Goal: Communication & Community: Answer question/provide support

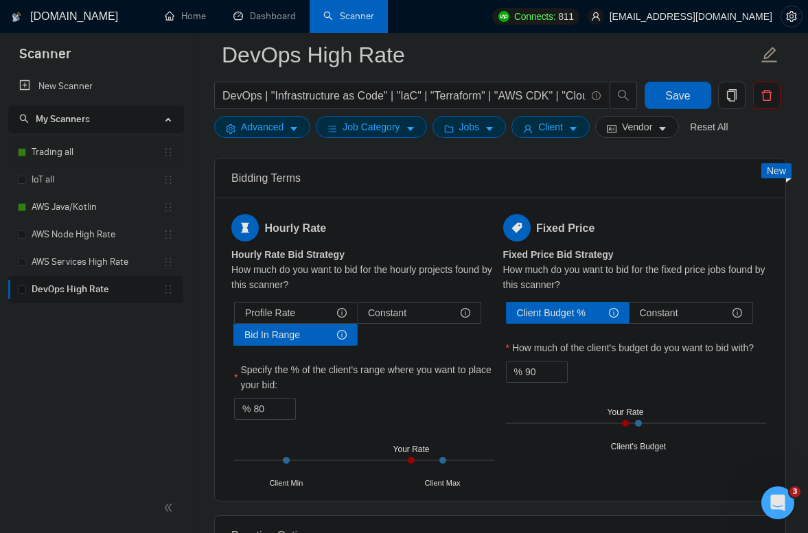
click at [55, 154] on link "Trading all" at bounding box center [97, 152] width 131 height 27
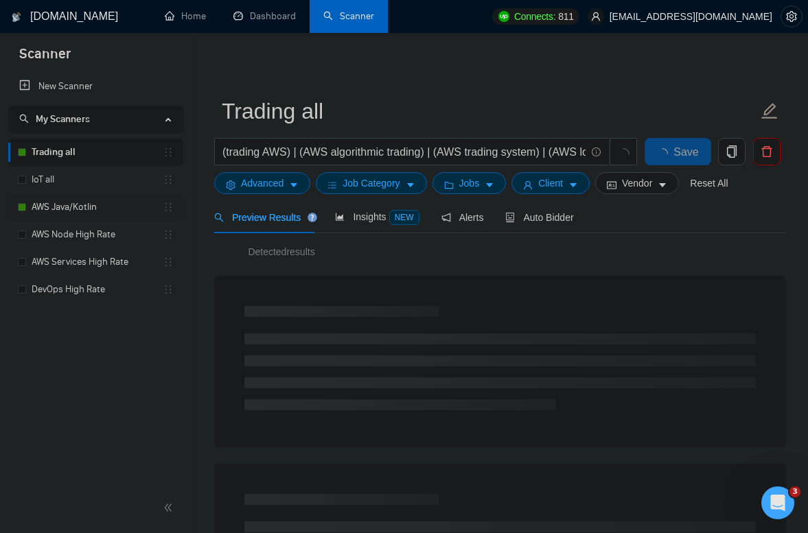
click at [81, 205] on link "AWS Java/Kotlin" at bounding box center [97, 207] width 131 height 27
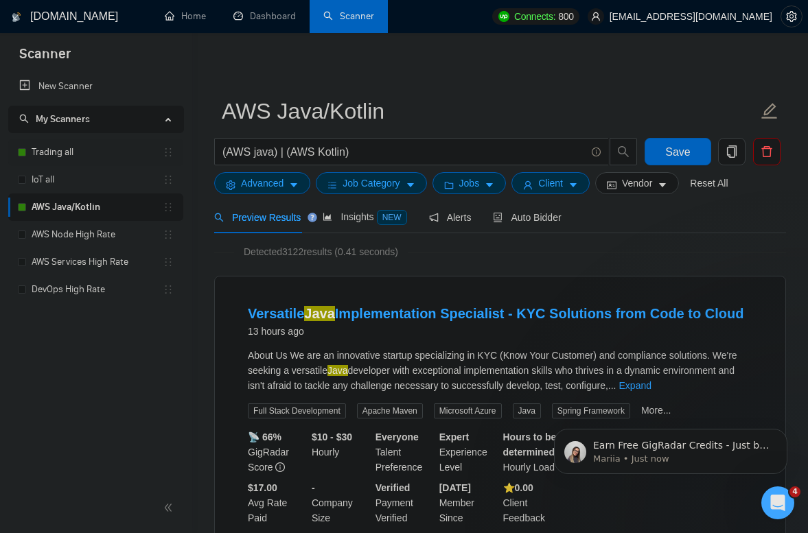
click at [80, 150] on link "Trading all" at bounding box center [97, 152] width 131 height 27
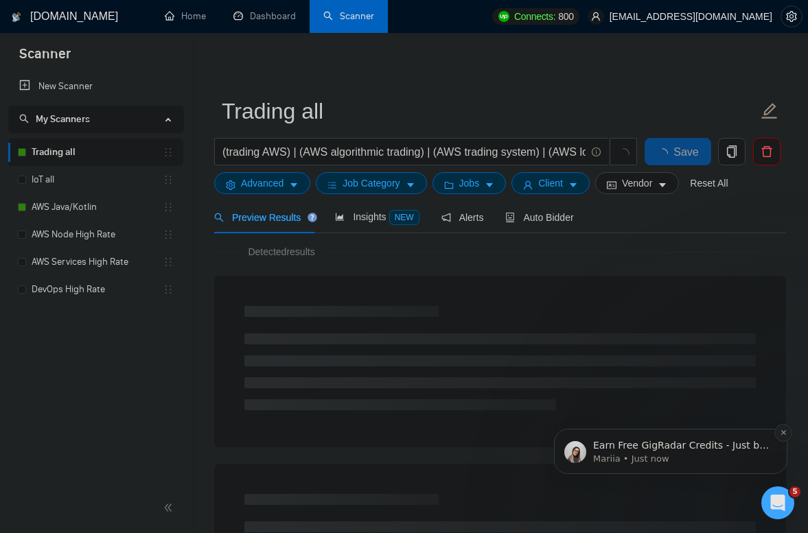
click at [784, 435] on icon "Dismiss notification" at bounding box center [784, 433] width 8 height 8
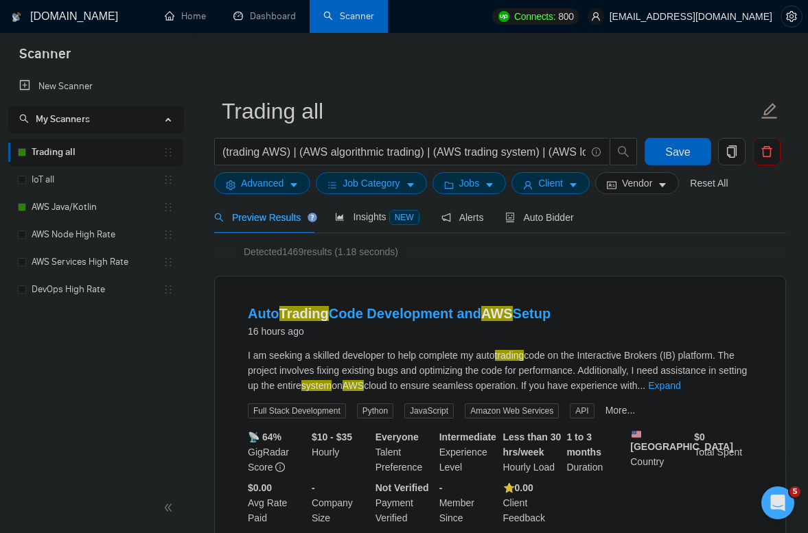
click at [88, 207] on link "AWS Java/Kotlin" at bounding box center [97, 207] width 131 height 27
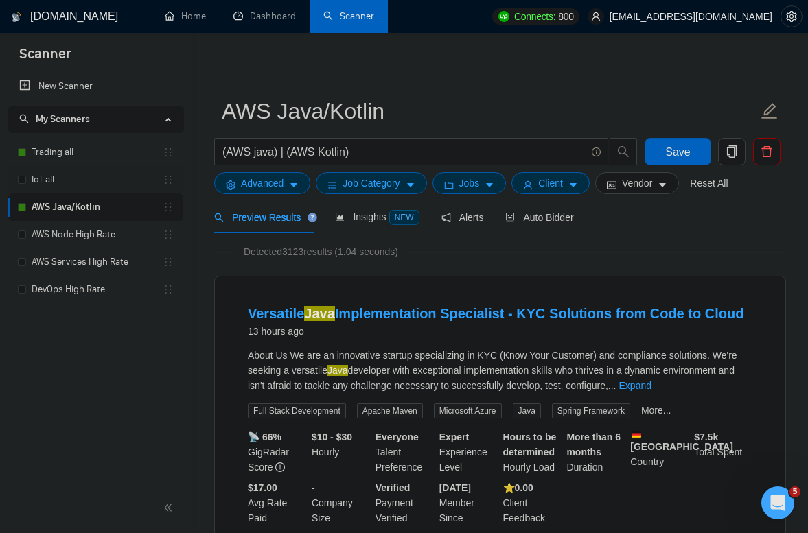
click at [65, 166] on link "IoT all" at bounding box center [97, 179] width 131 height 27
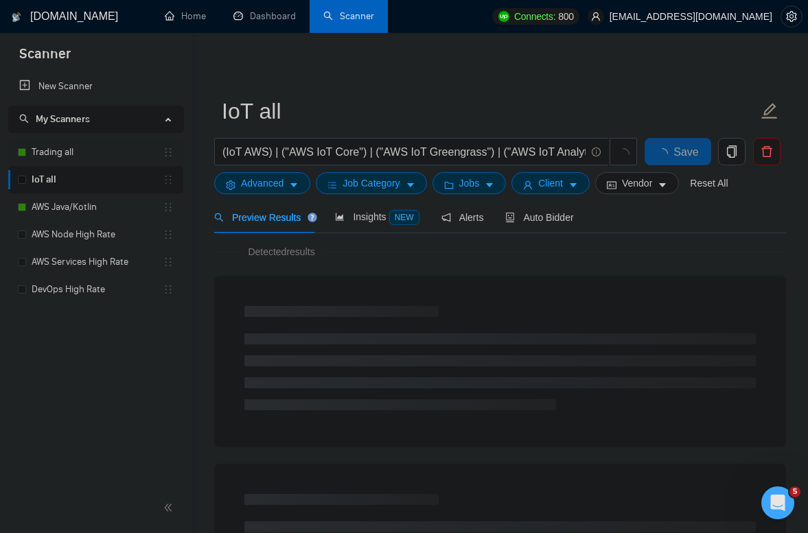
click at [62, 157] on link "Trading all" at bounding box center [97, 152] width 131 height 27
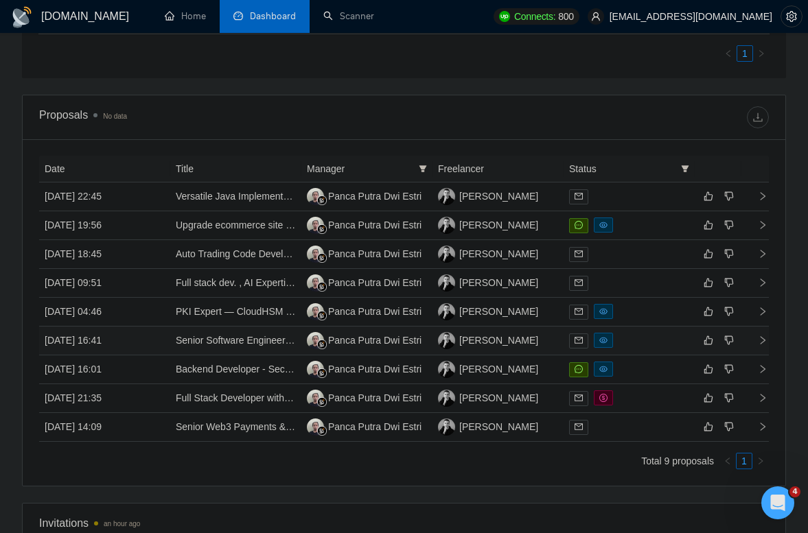
scroll to position [729, 0]
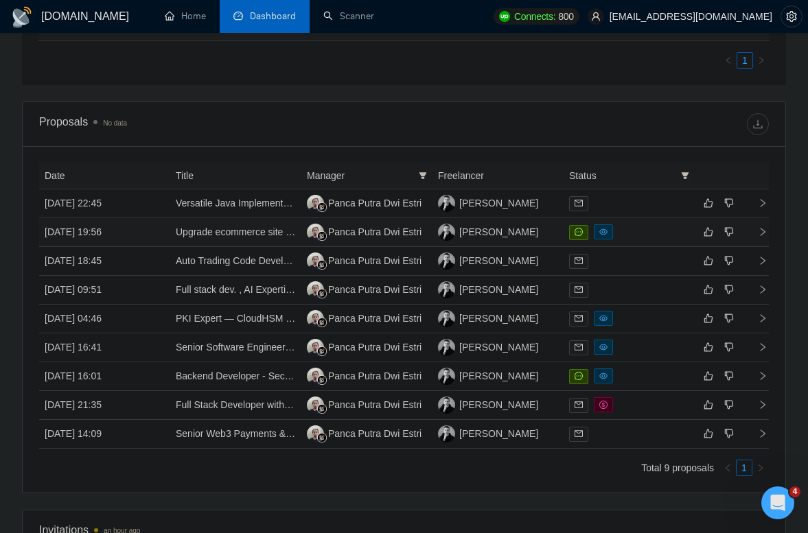
click at [150, 234] on td "21 Aug, 2025 19:56" at bounding box center [104, 232] width 131 height 29
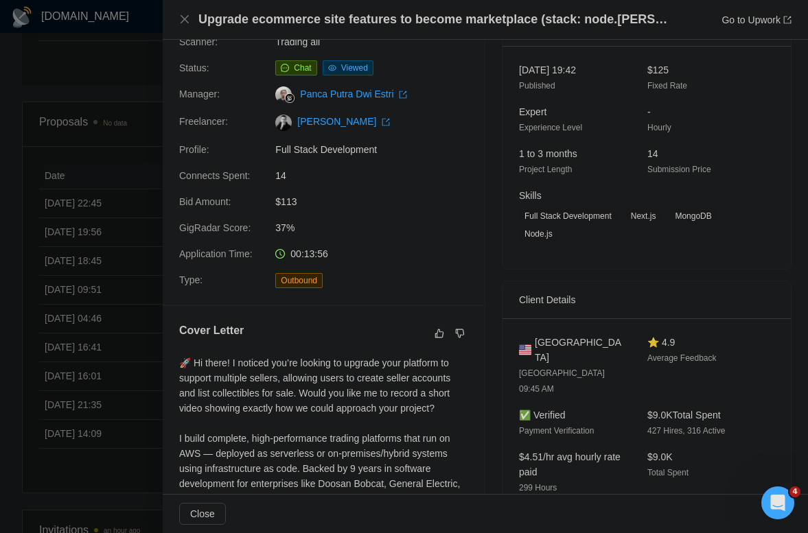
scroll to position [0, 0]
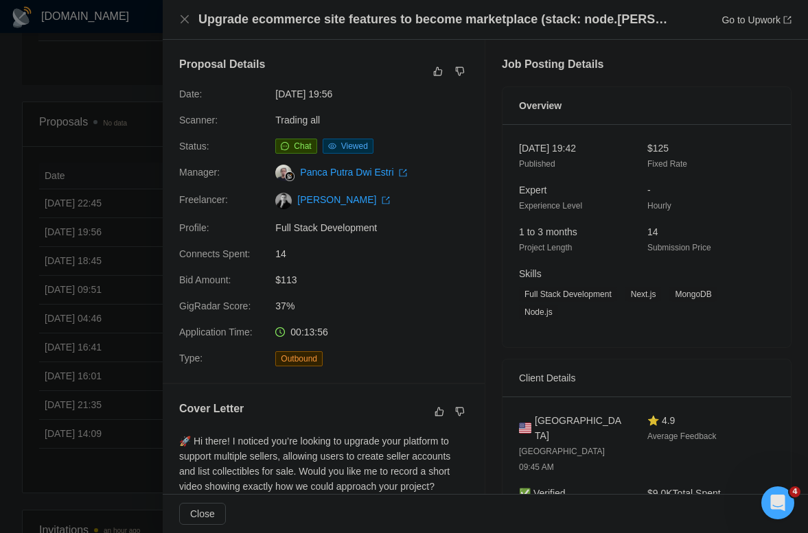
click at [114, 55] on div at bounding box center [404, 266] width 808 height 533
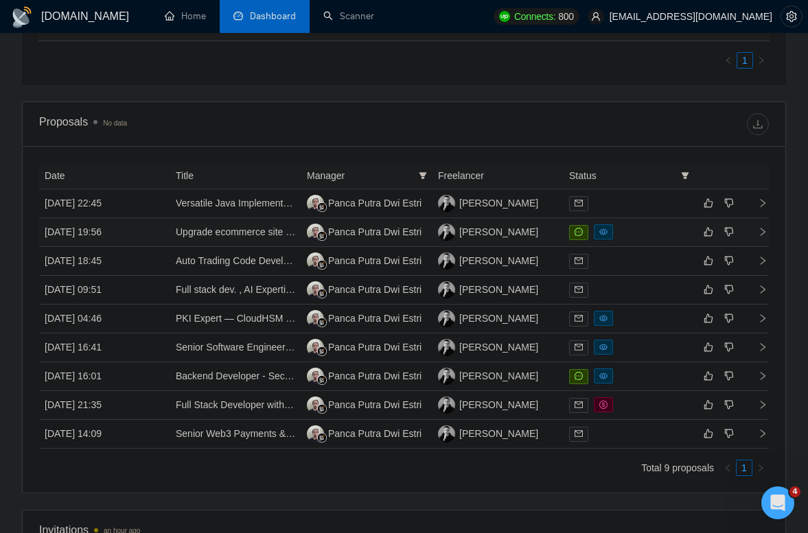
click at [148, 234] on td "21 Aug, 2025 19:56" at bounding box center [104, 232] width 131 height 29
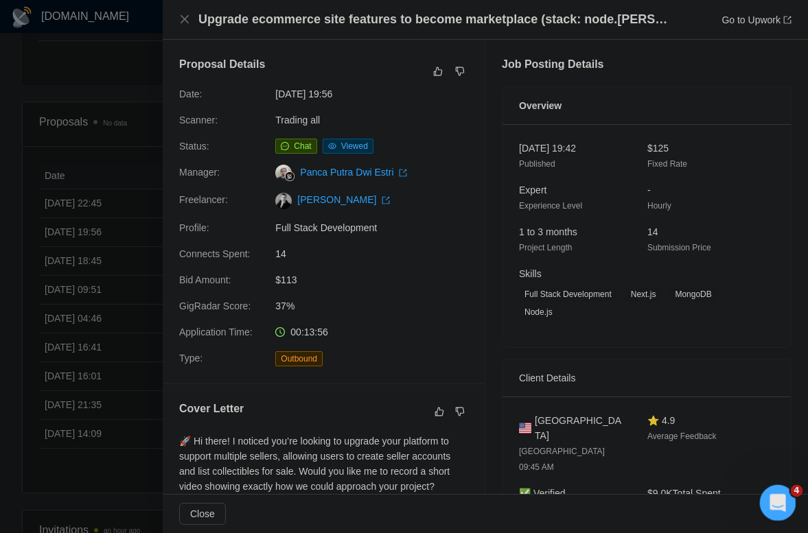
click at [775, 513] on div "Open Intercom Messenger" at bounding box center [775, 500] width 45 height 45
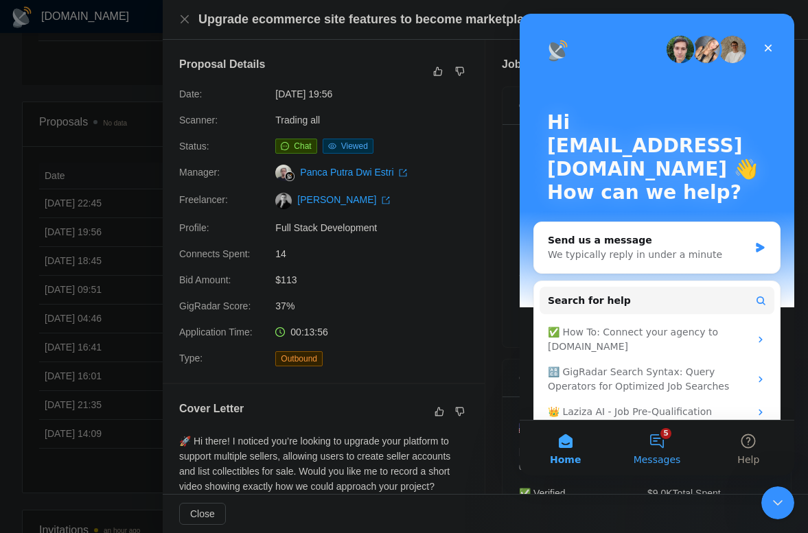
click at [653, 447] on button "5 Messages" at bounding box center [656, 448] width 91 height 55
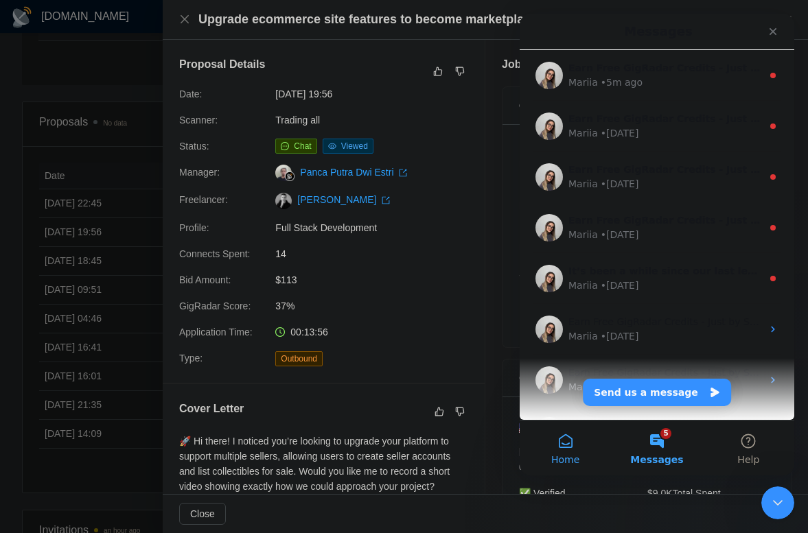
click at [574, 443] on button "Home" at bounding box center [564, 448] width 91 height 55
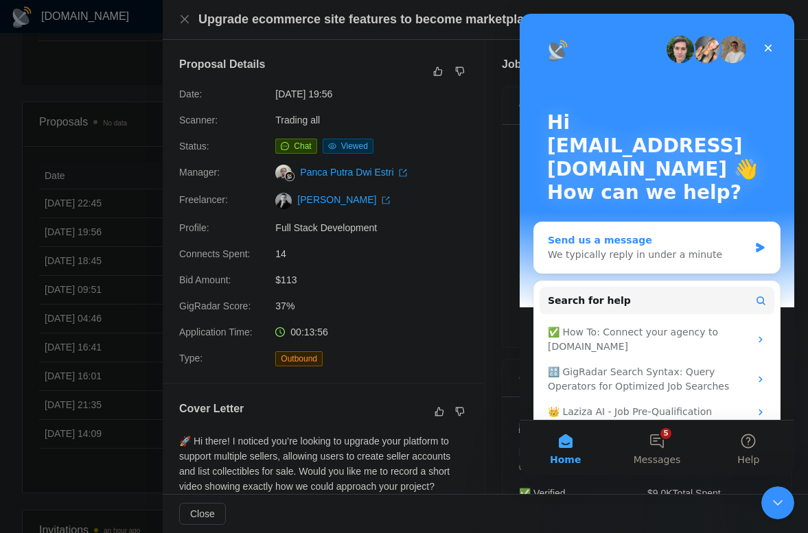
click at [635, 244] on div "Send us a message" at bounding box center [648, 240] width 201 height 14
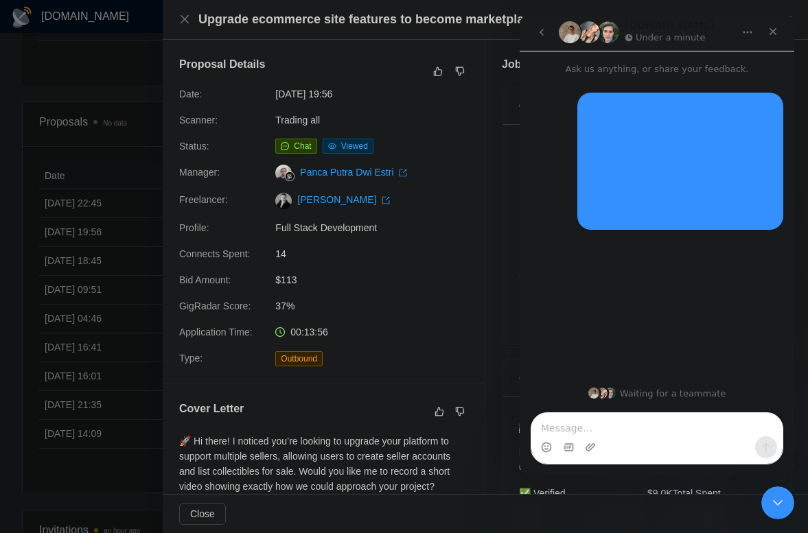
click at [589, 429] on textarea "Message…" at bounding box center [656, 424] width 251 height 23
type textarea "s"
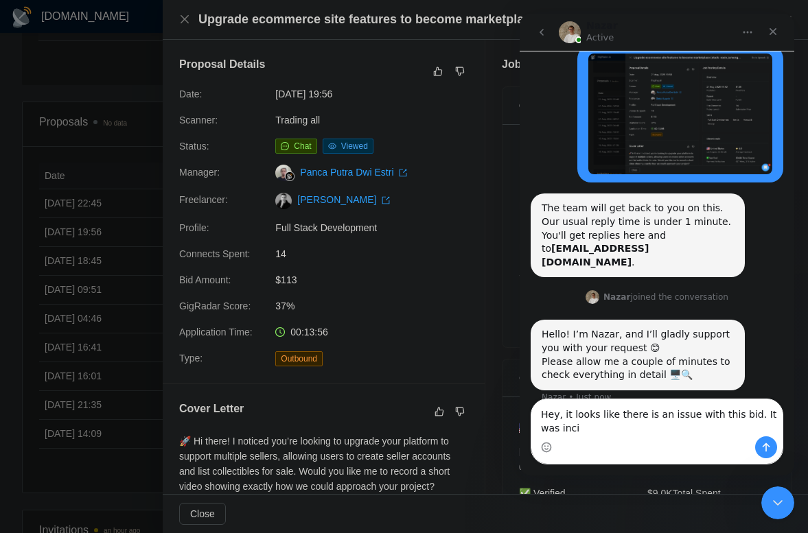
scroll to position [54, 0]
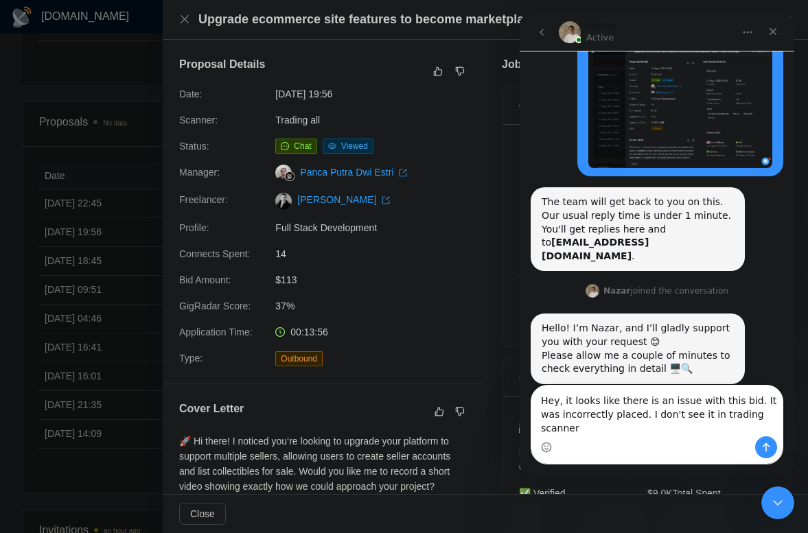
type textarea "Hey, it looks like there is an issue with this bid. It was incorrectly placed. …"
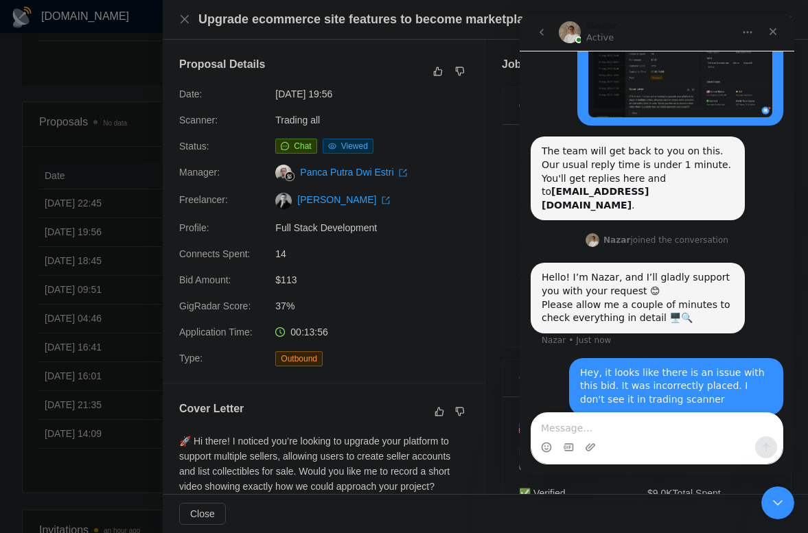
scroll to position [108, 0]
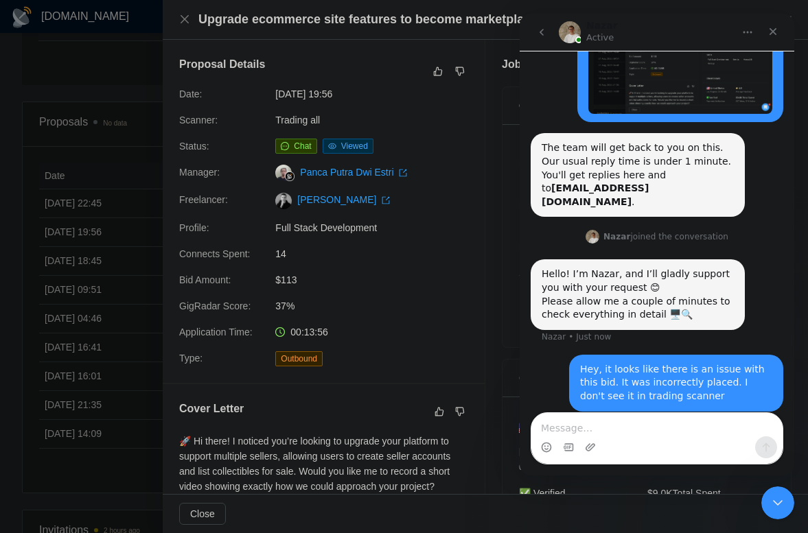
click at [587, 432] on textarea "Message…" at bounding box center [656, 424] width 251 height 23
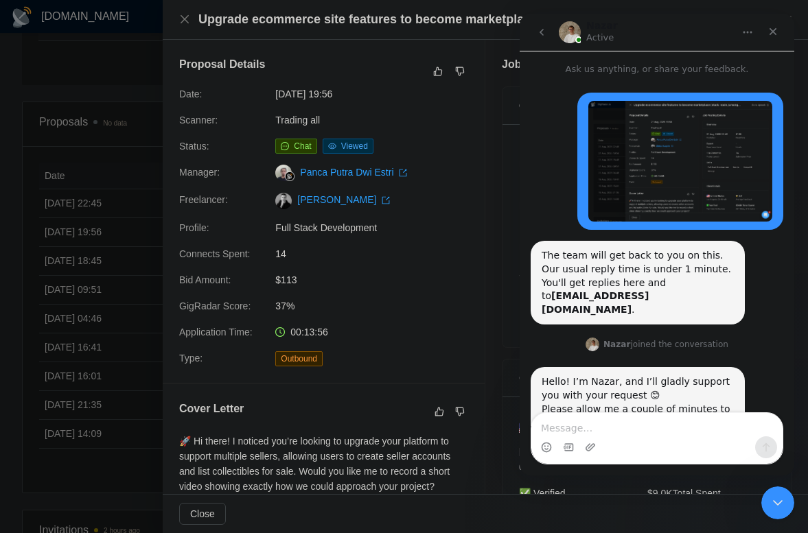
scroll to position [1, 0]
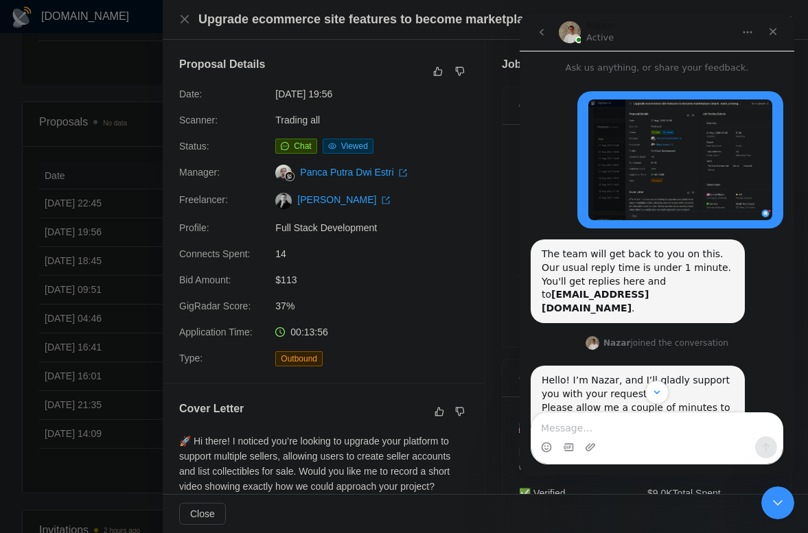
click at [646, 155] on img "ologvin@codevotum.com says…" at bounding box center [680, 160] width 184 height 121
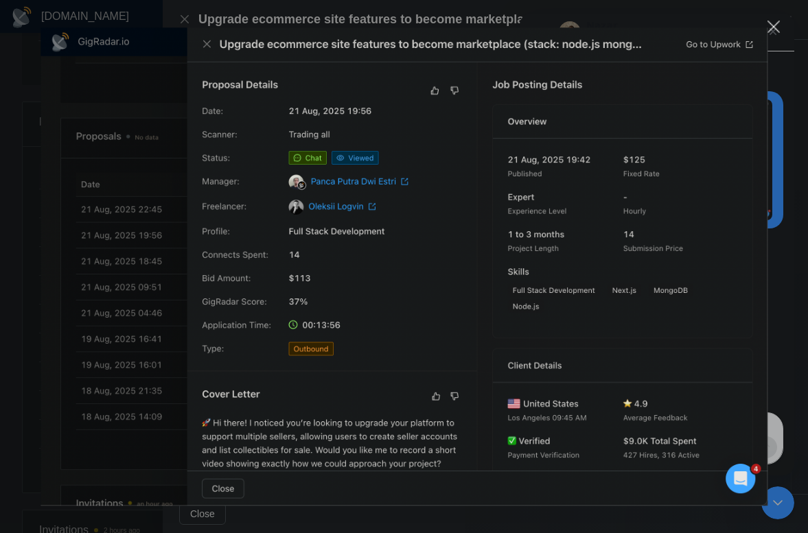
scroll to position [0, 0]
click at [769, 26] on div "Close" at bounding box center [773, 27] width 13 height 13
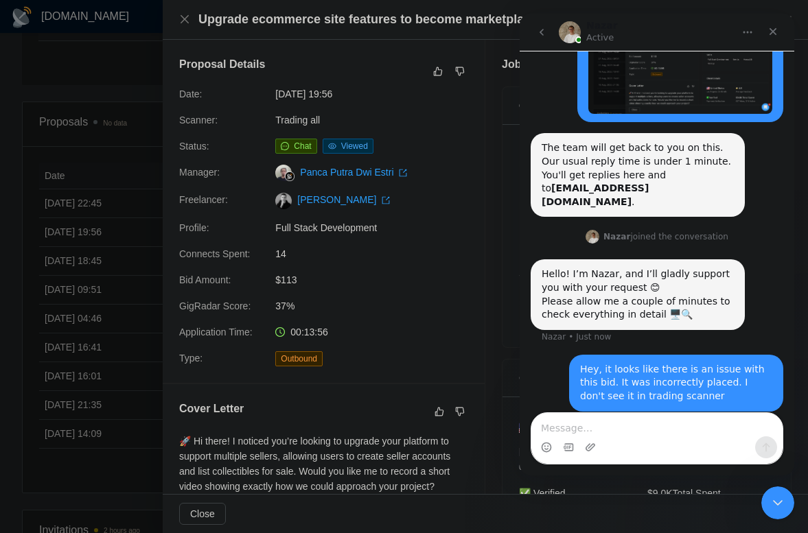
click at [98, 171] on div at bounding box center [404, 266] width 808 height 533
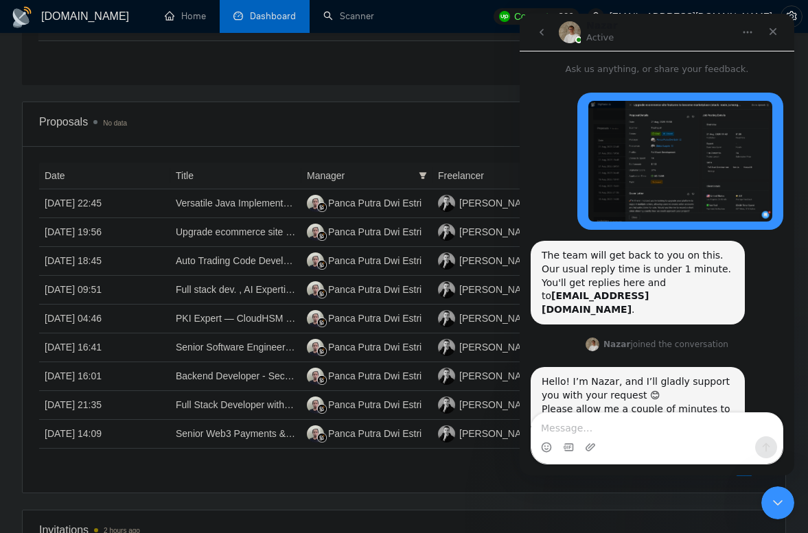
scroll to position [108, 0]
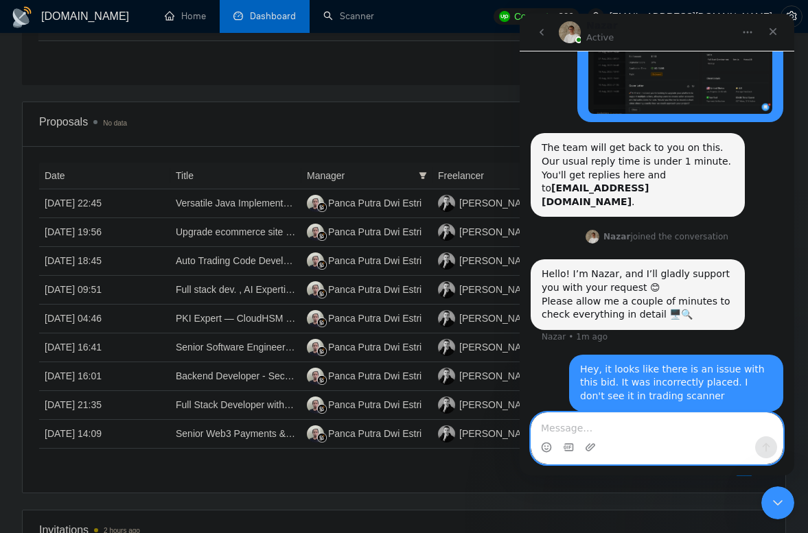
click at [640, 423] on textarea "Message…" at bounding box center [656, 424] width 251 height 23
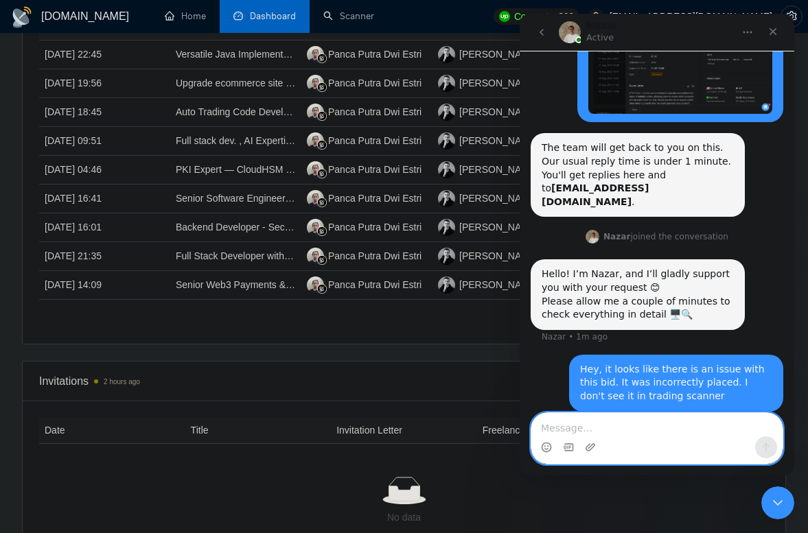
scroll to position [846, 0]
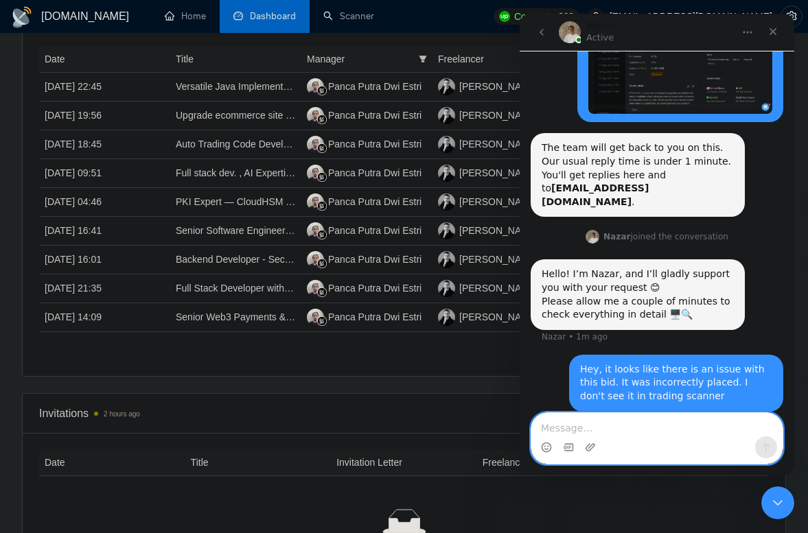
click at [634, 430] on textarea "Message…" at bounding box center [656, 424] width 251 height 23
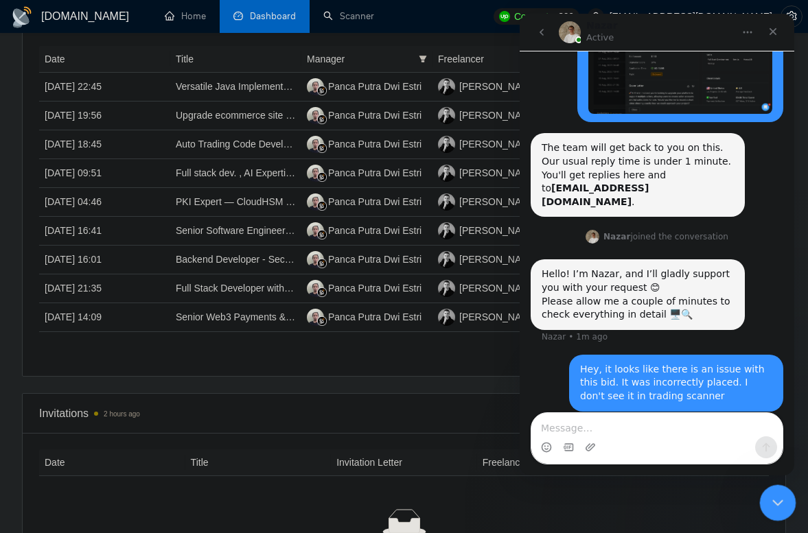
click at [776, 493] on icon "Close Intercom Messenger" at bounding box center [775, 501] width 16 height 16
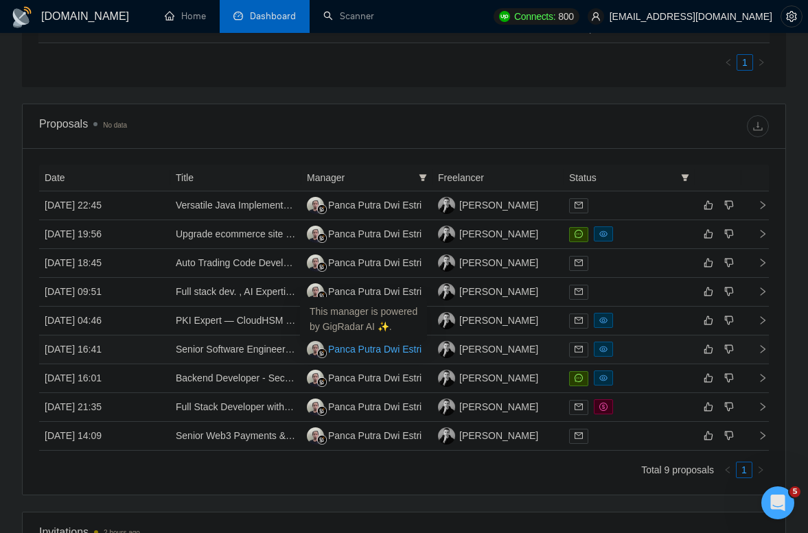
scroll to position [726, 0]
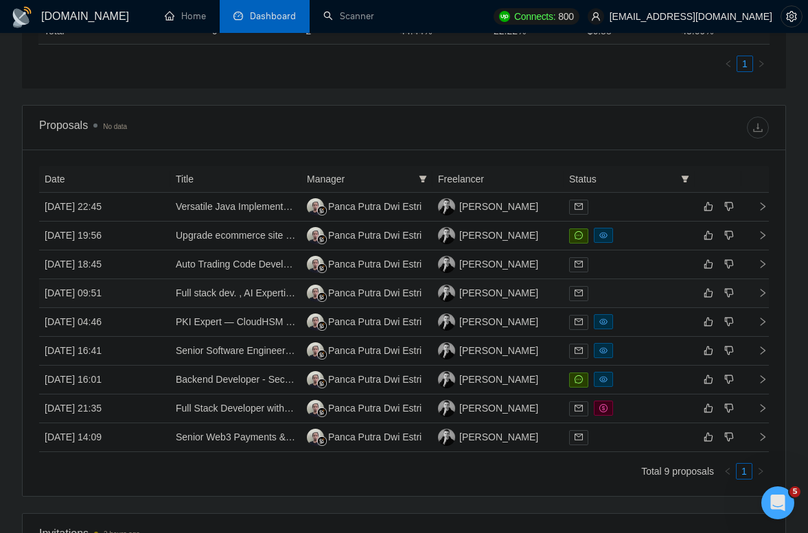
click at [152, 294] on td "21 Aug, 2025 09:51" at bounding box center [104, 293] width 131 height 29
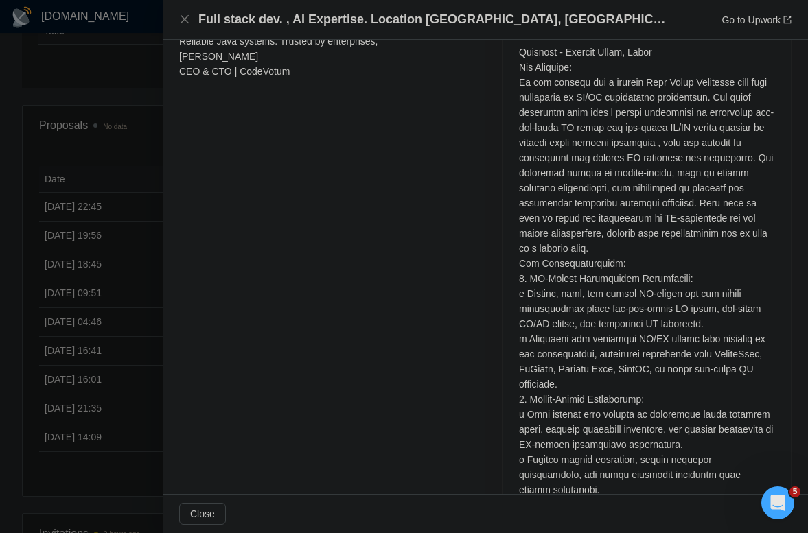
scroll to position [707, 0]
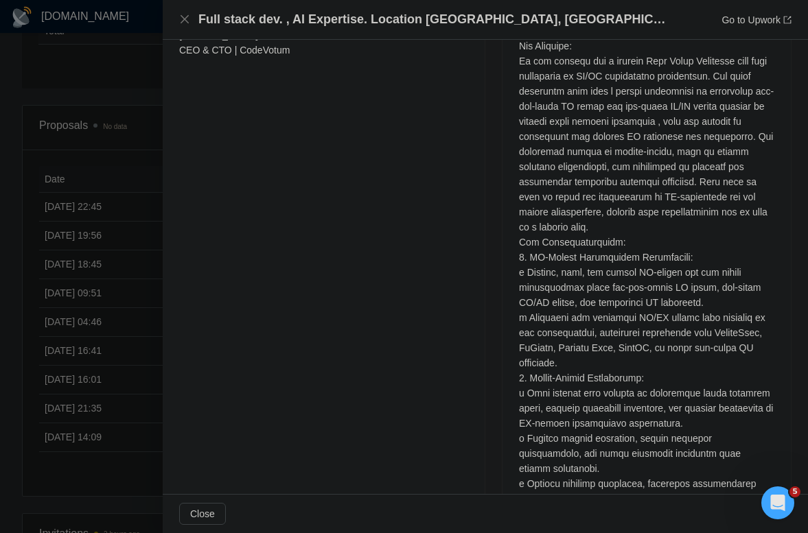
click at [139, 148] on div at bounding box center [404, 266] width 808 height 533
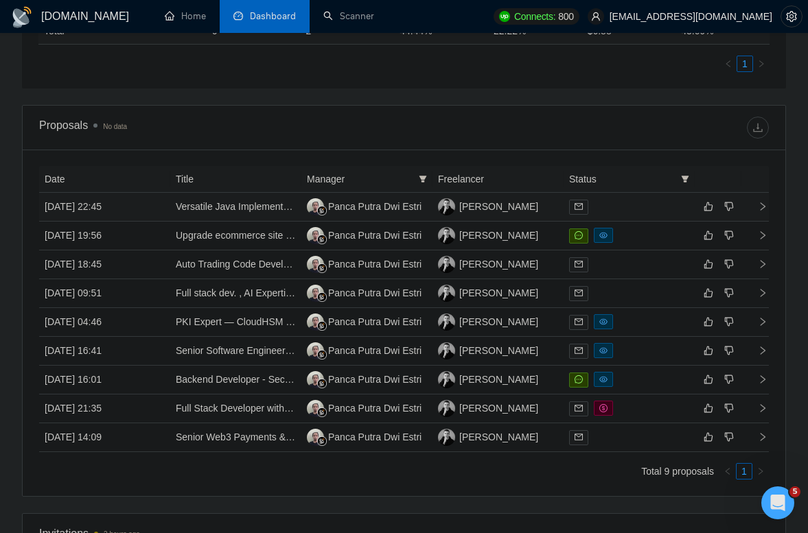
click at [148, 207] on td "21 Aug, 2025 22:45" at bounding box center [104, 207] width 131 height 29
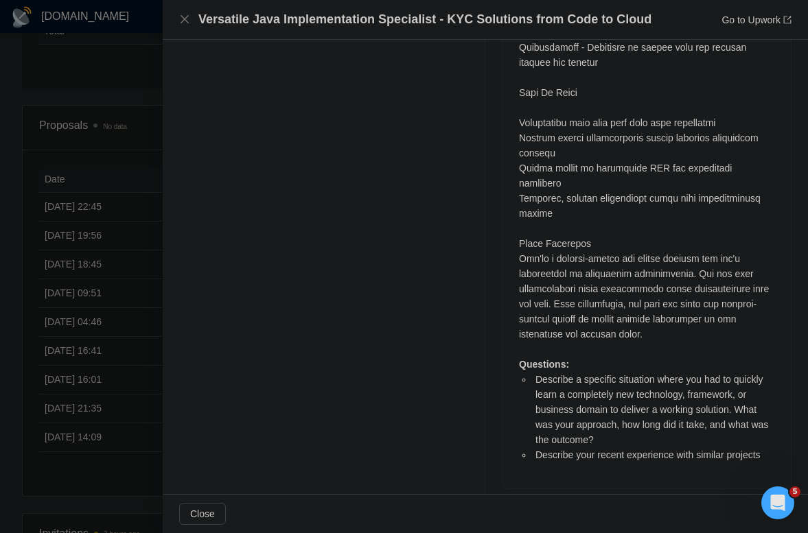
scroll to position [1300, 0]
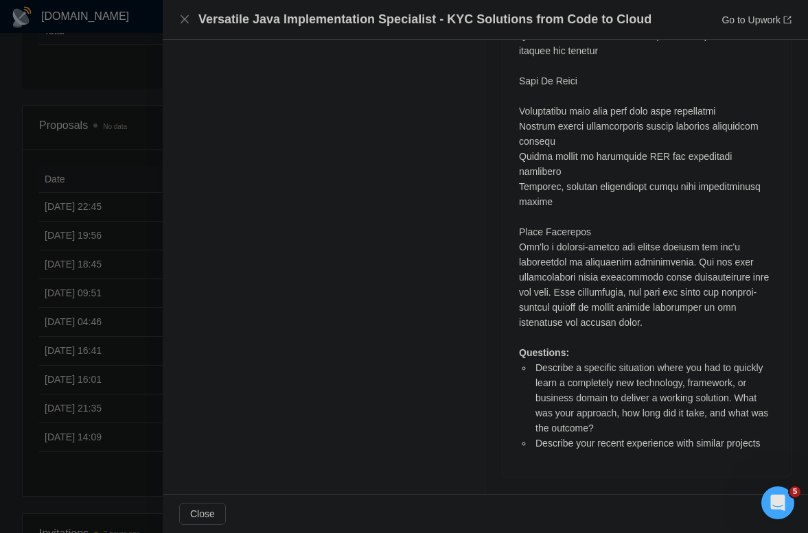
click at [115, 224] on div at bounding box center [404, 266] width 808 height 533
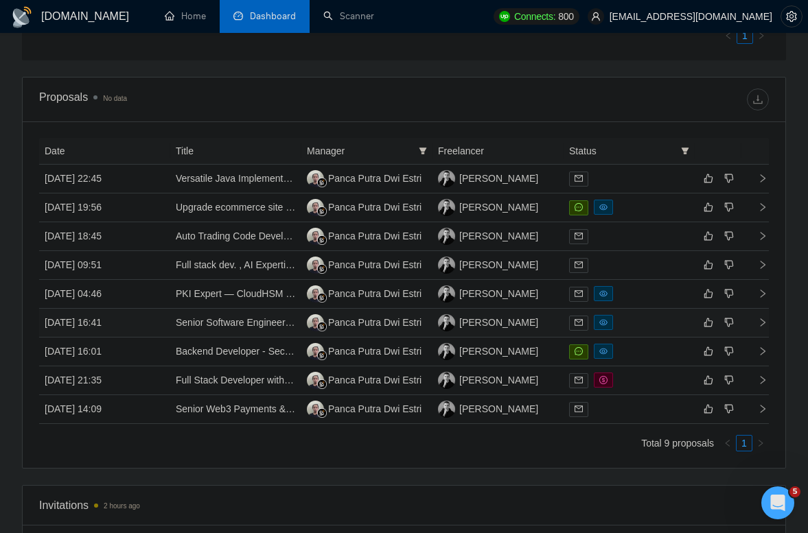
scroll to position [773, 0]
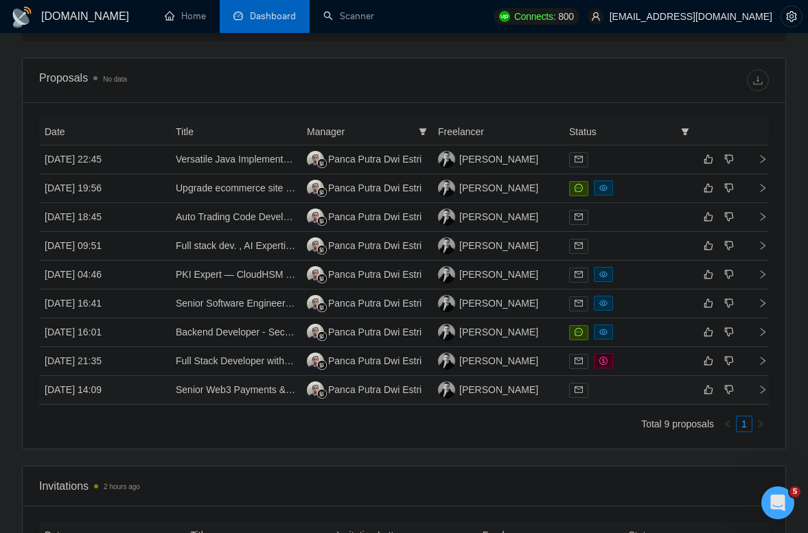
click at [148, 393] on td "18 Aug, 2025 14:09" at bounding box center [104, 390] width 131 height 29
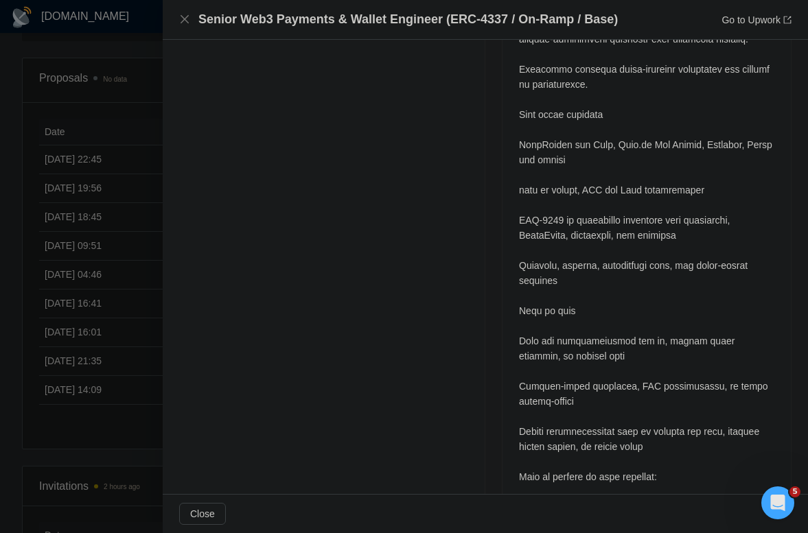
scroll to position [1872, 0]
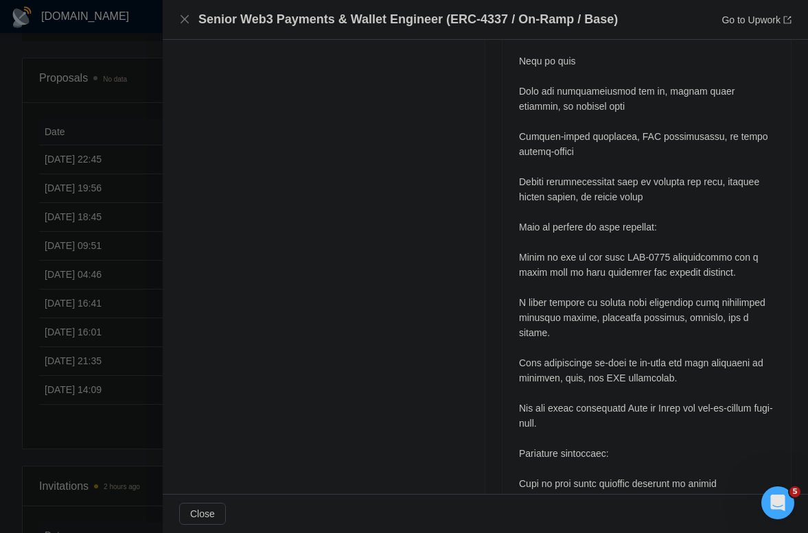
click at [124, 213] on div at bounding box center [404, 266] width 808 height 533
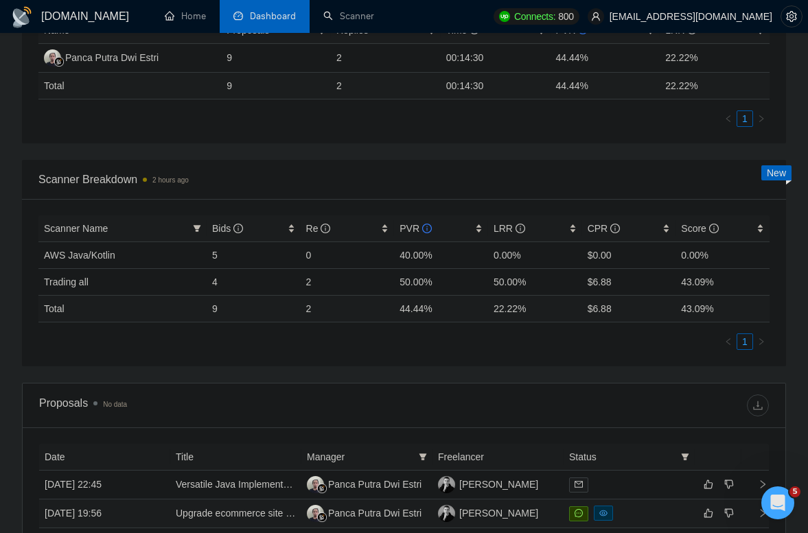
scroll to position [0, 0]
